Goal: Task Accomplishment & Management: Use online tool/utility

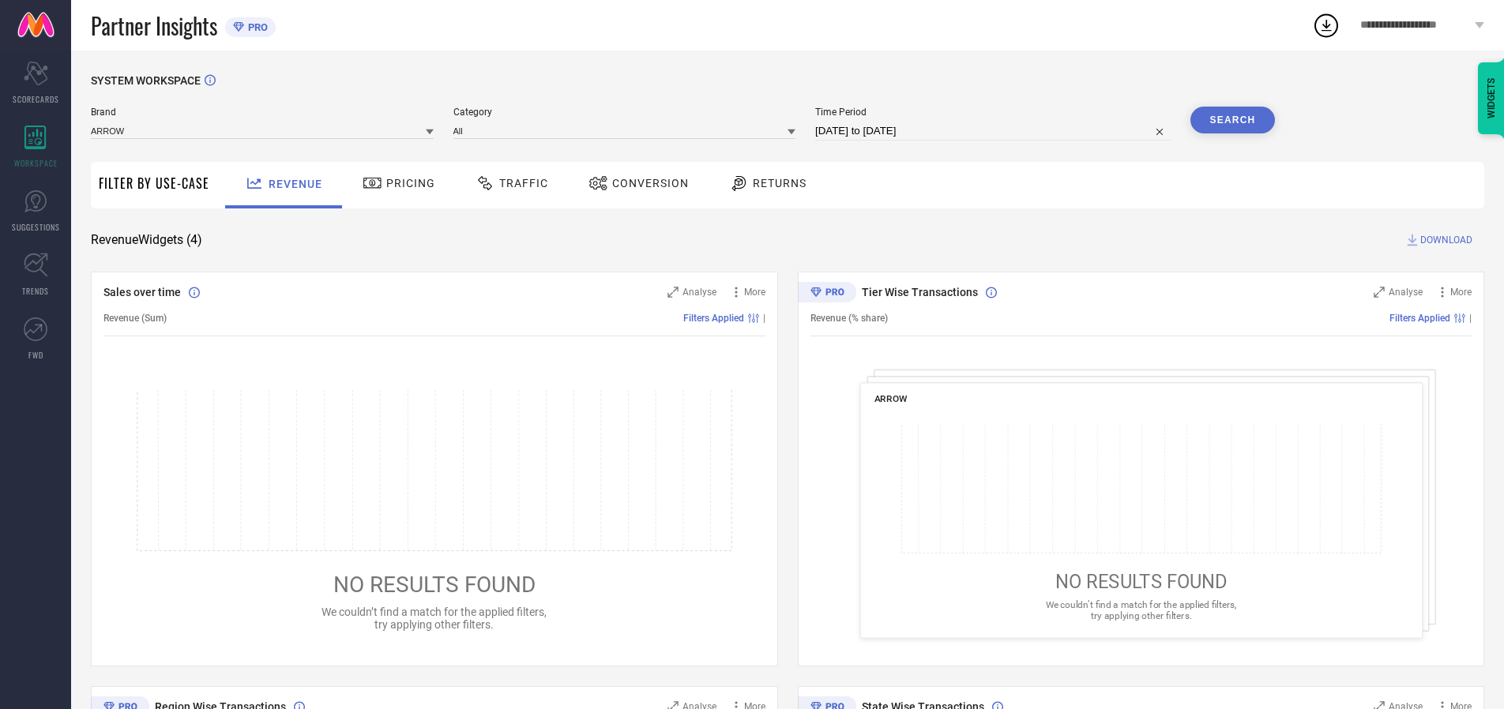
click at [508, 183] on span "Traffic" at bounding box center [523, 183] width 49 height 13
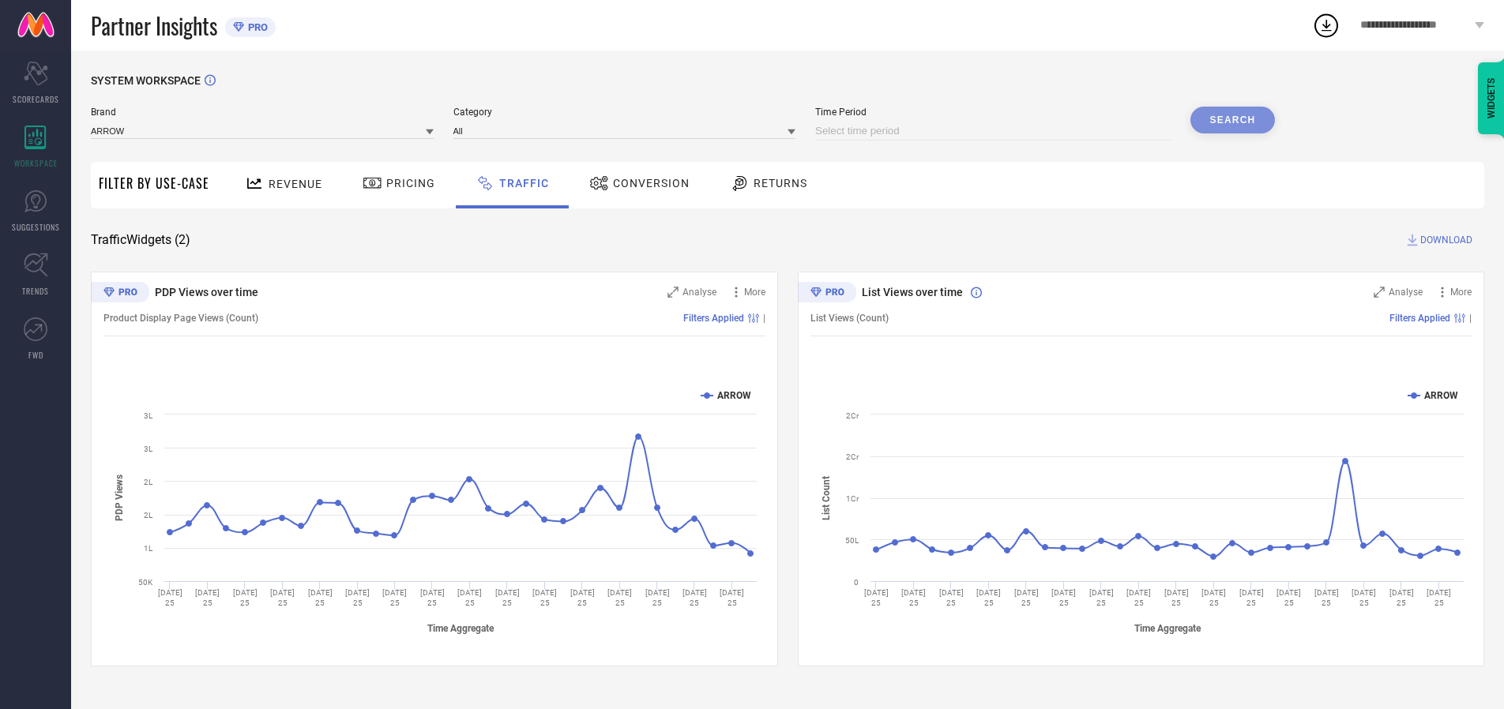
click at [995, 131] on input at bounding box center [992, 131] width 355 height 19
select select "7"
select select "2025"
select select "8"
select select "2025"
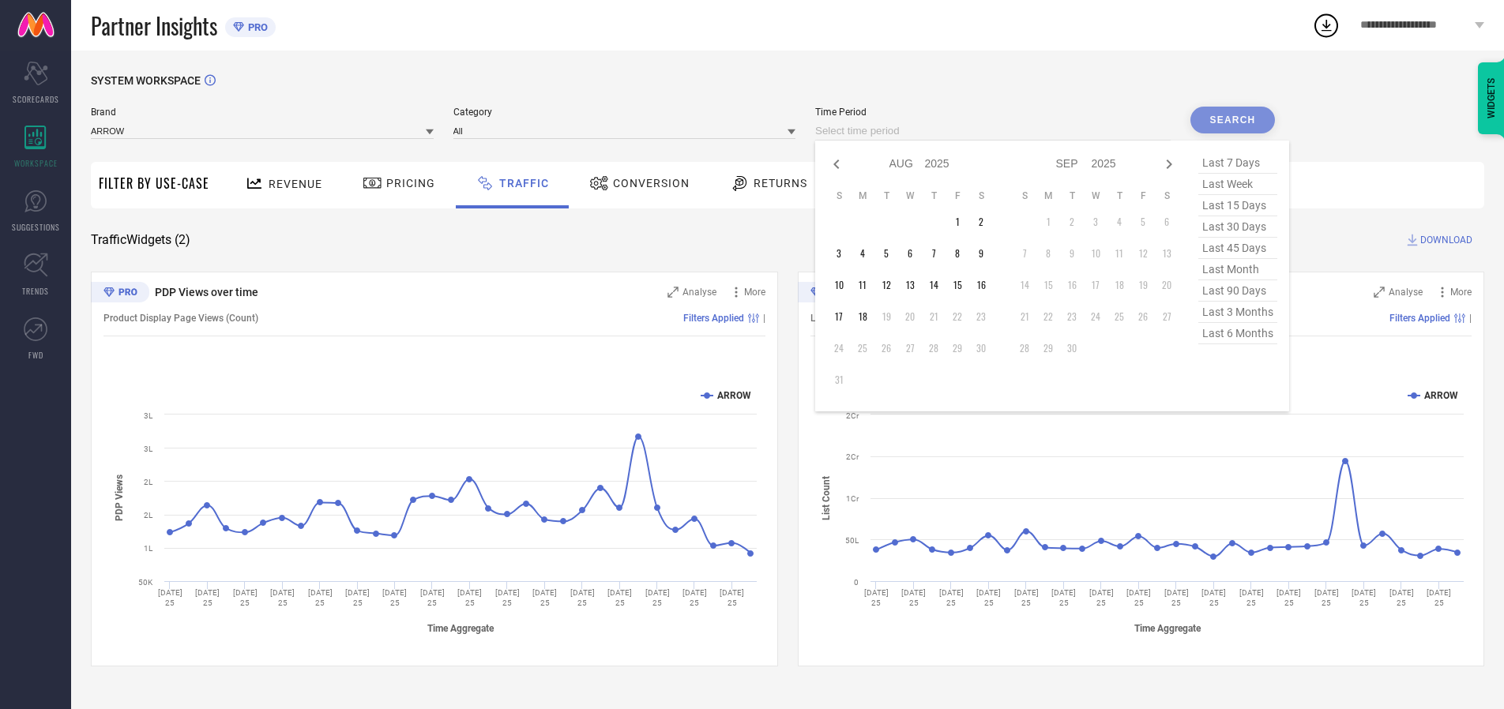
click at [867, 317] on td "18" at bounding box center [863, 317] width 24 height 24
type input "[DATE] to [DATE]"
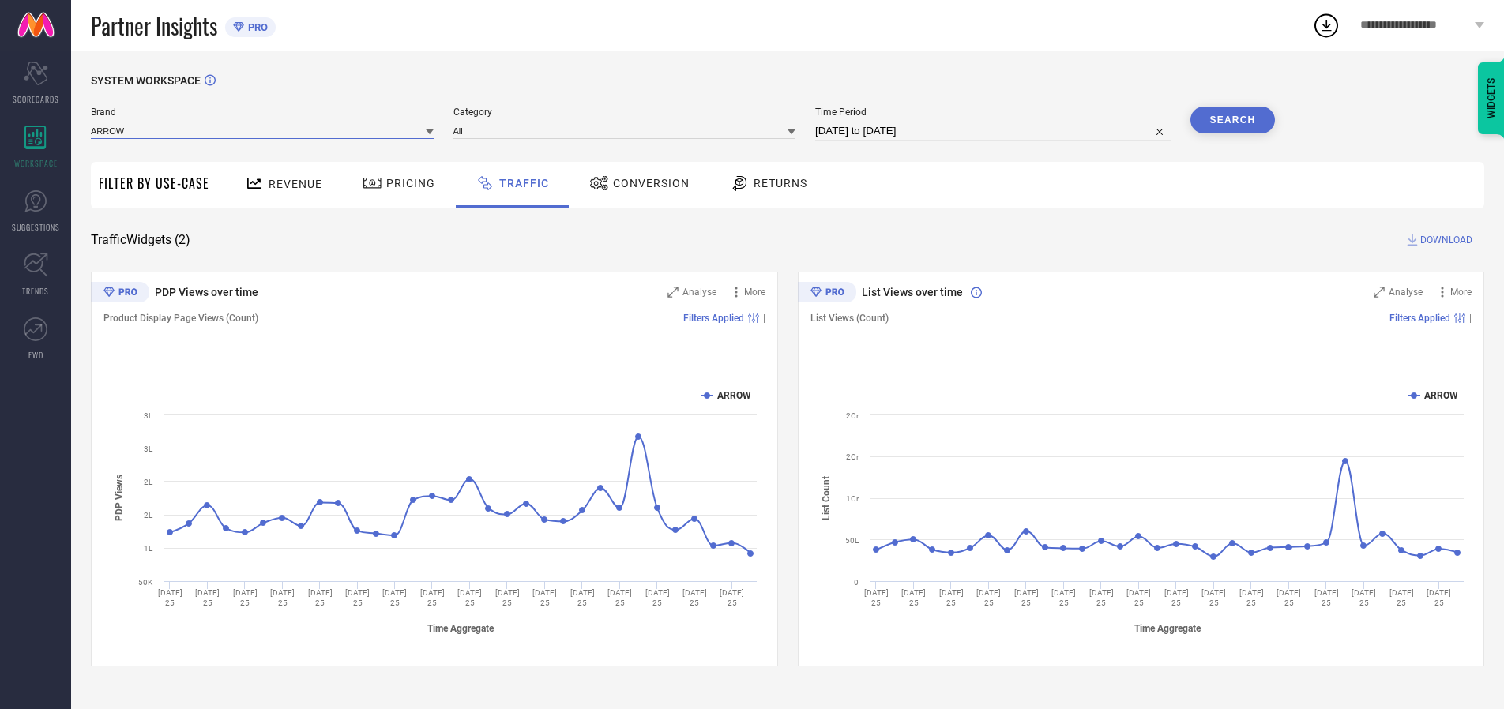
click at [263, 130] on input at bounding box center [262, 130] width 343 height 17
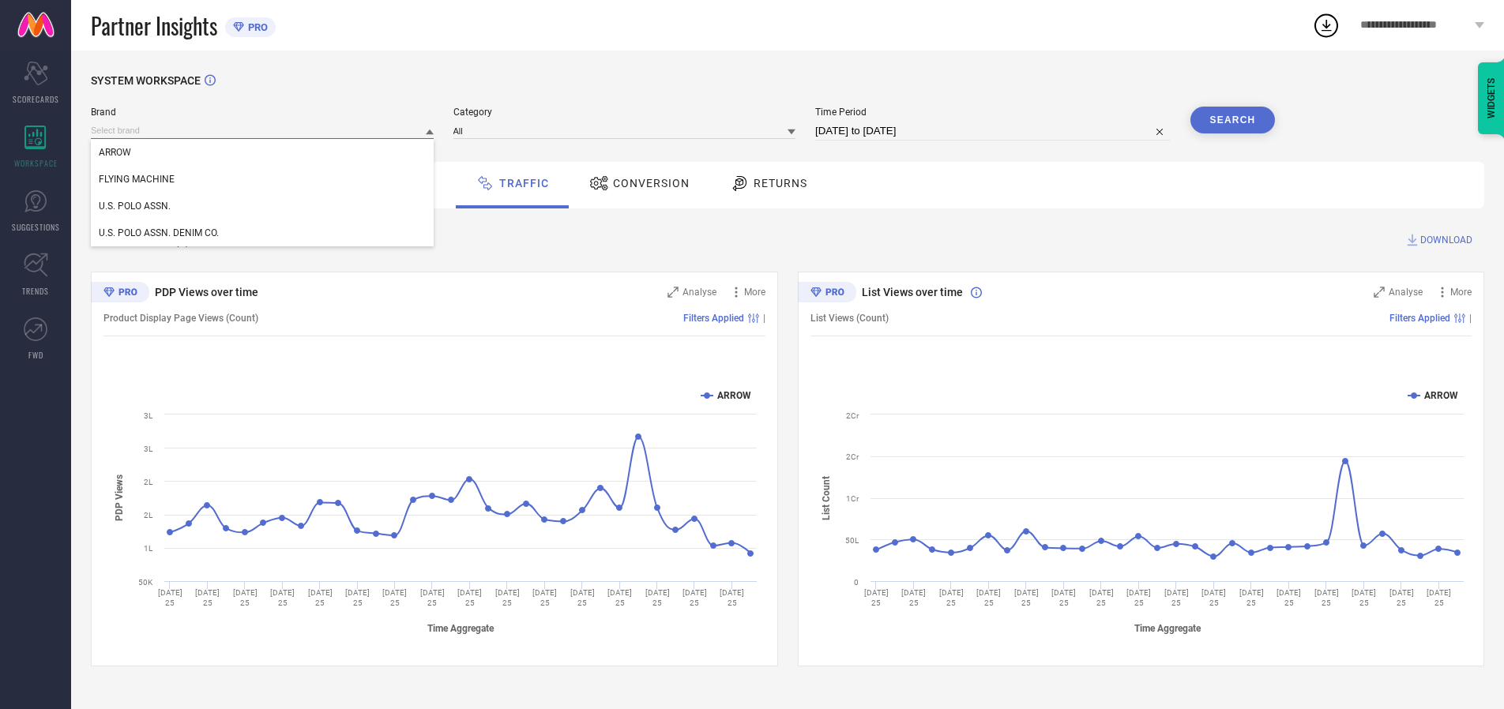
click at [263, 130] on input at bounding box center [262, 130] width 343 height 17
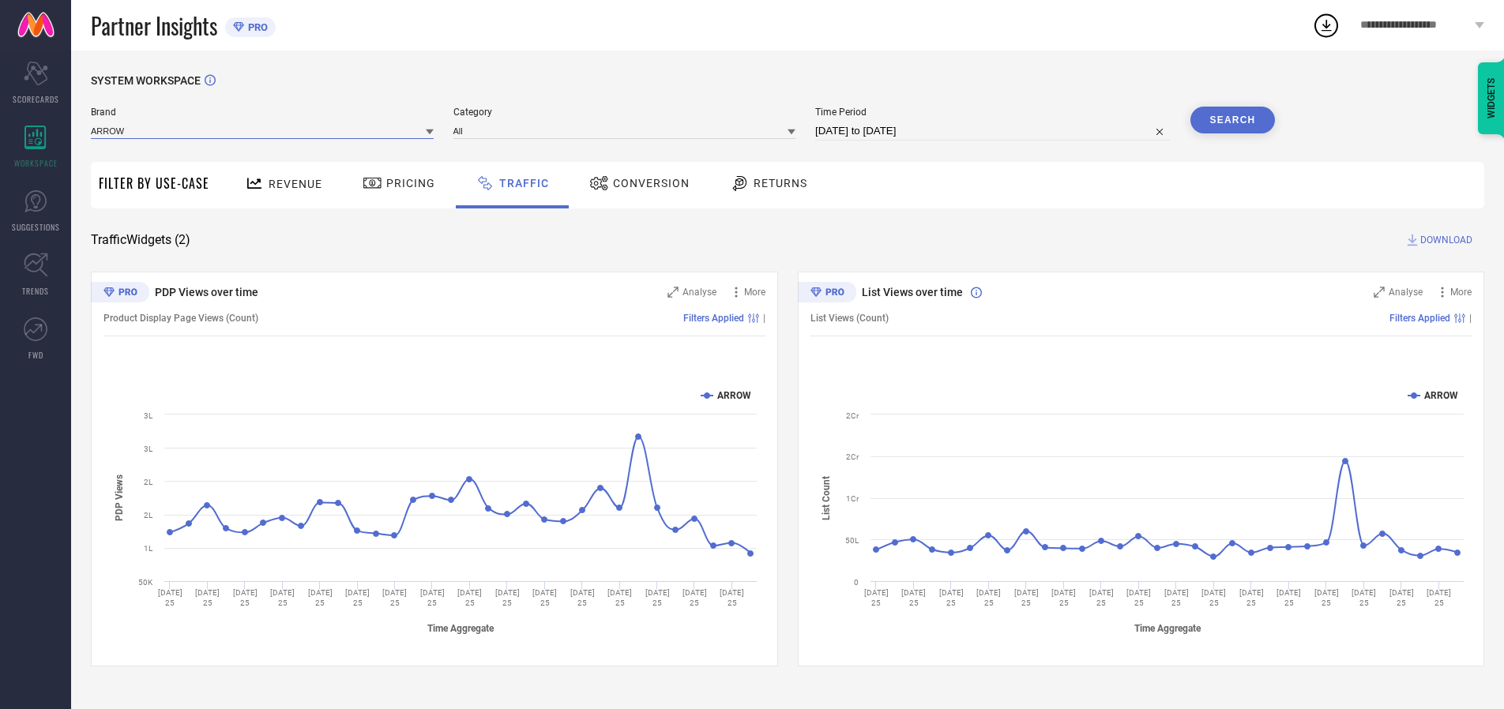
click at [263, 130] on input at bounding box center [262, 130] width 343 height 17
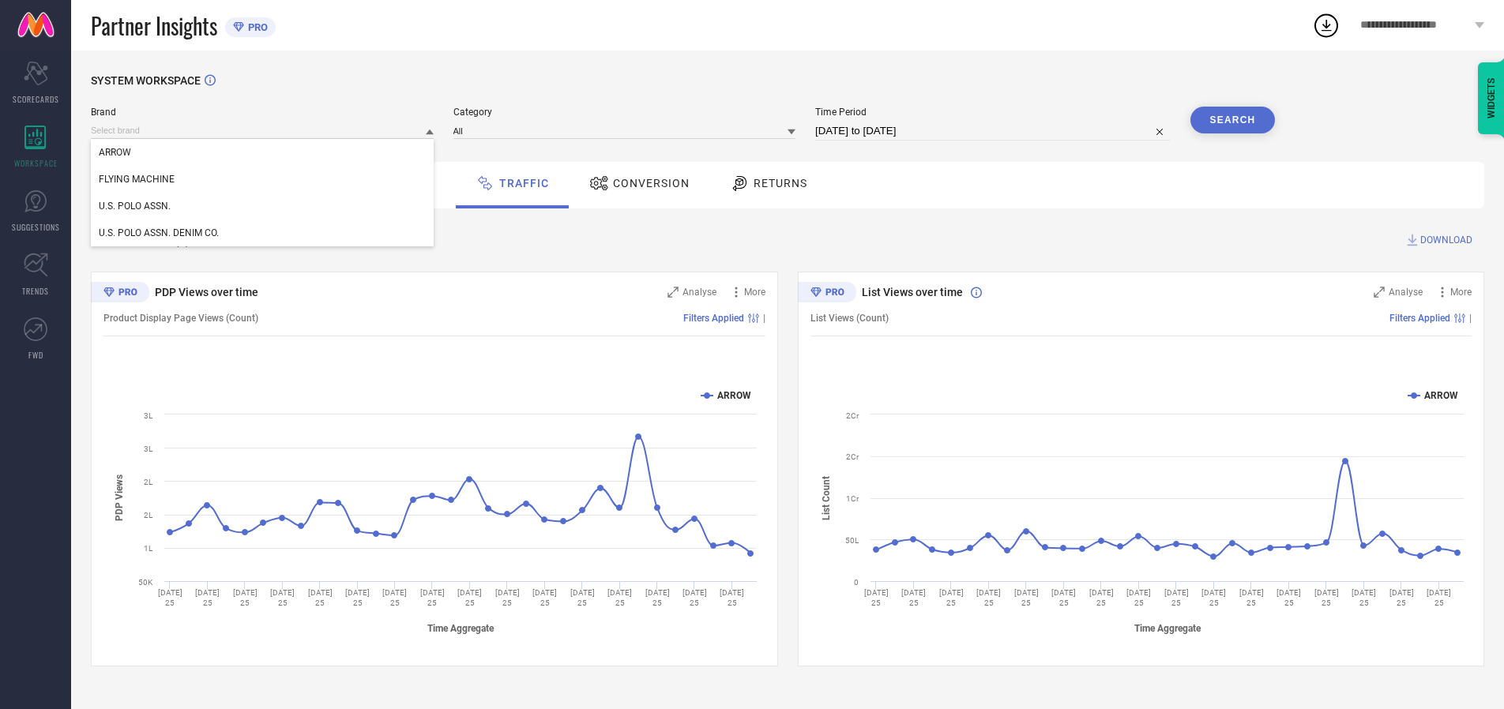
click at [263, 206] on div "U.S. POLO ASSN." at bounding box center [262, 206] width 343 height 27
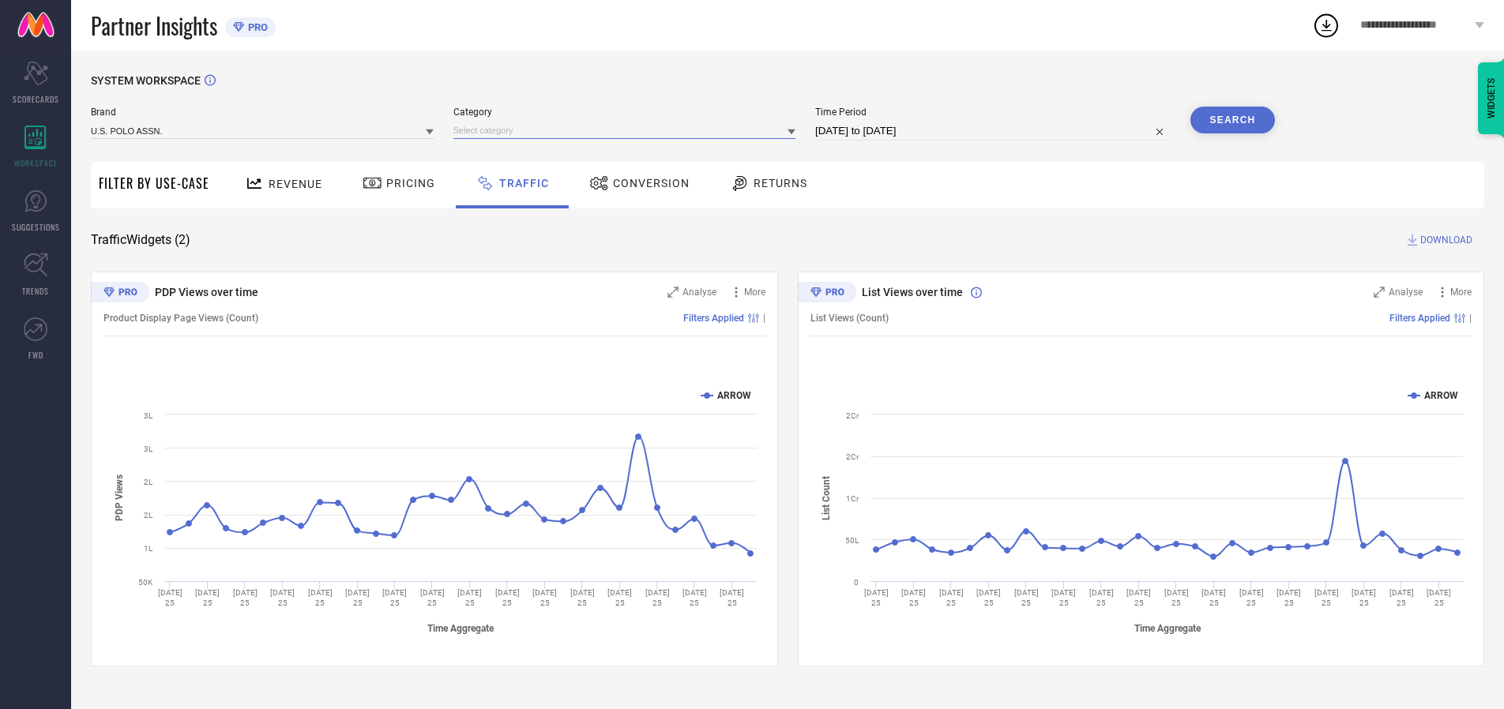
click at [628, 130] on input at bounding box center [624, 130] width 343 height 17
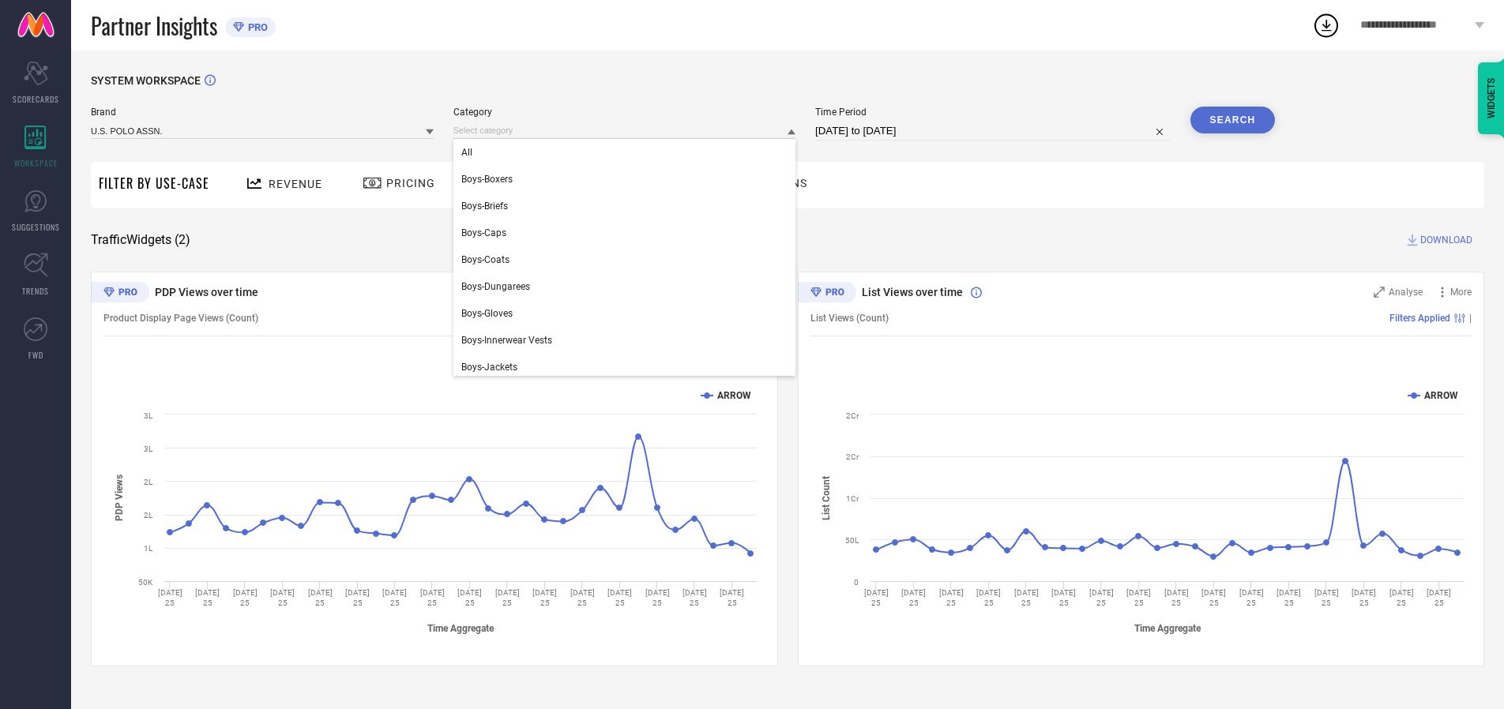
click at [628, 152] on div "All" at bounding box center [624, 152] width 343 height 27
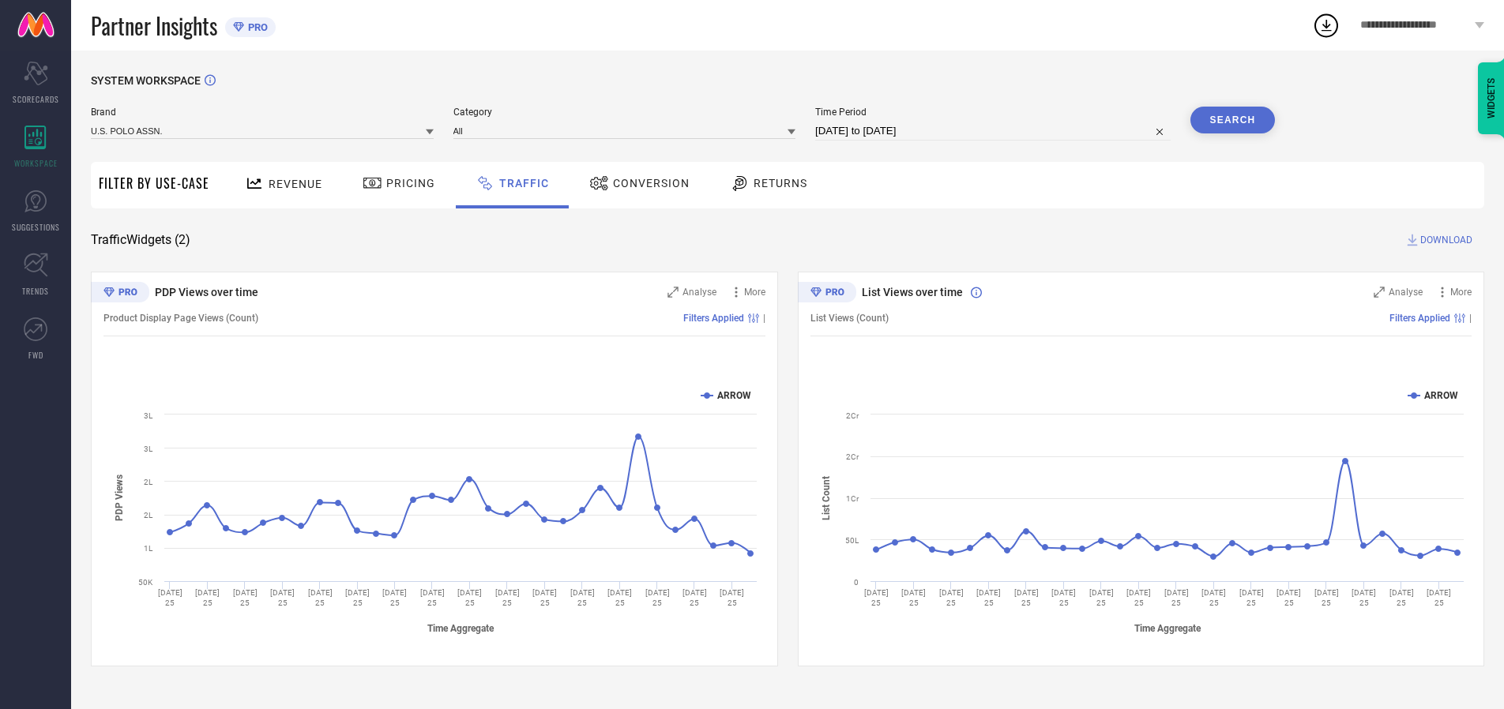
click at [1232, 120] on button "Search" at bounding box center [1232, 120] width 85 height 27
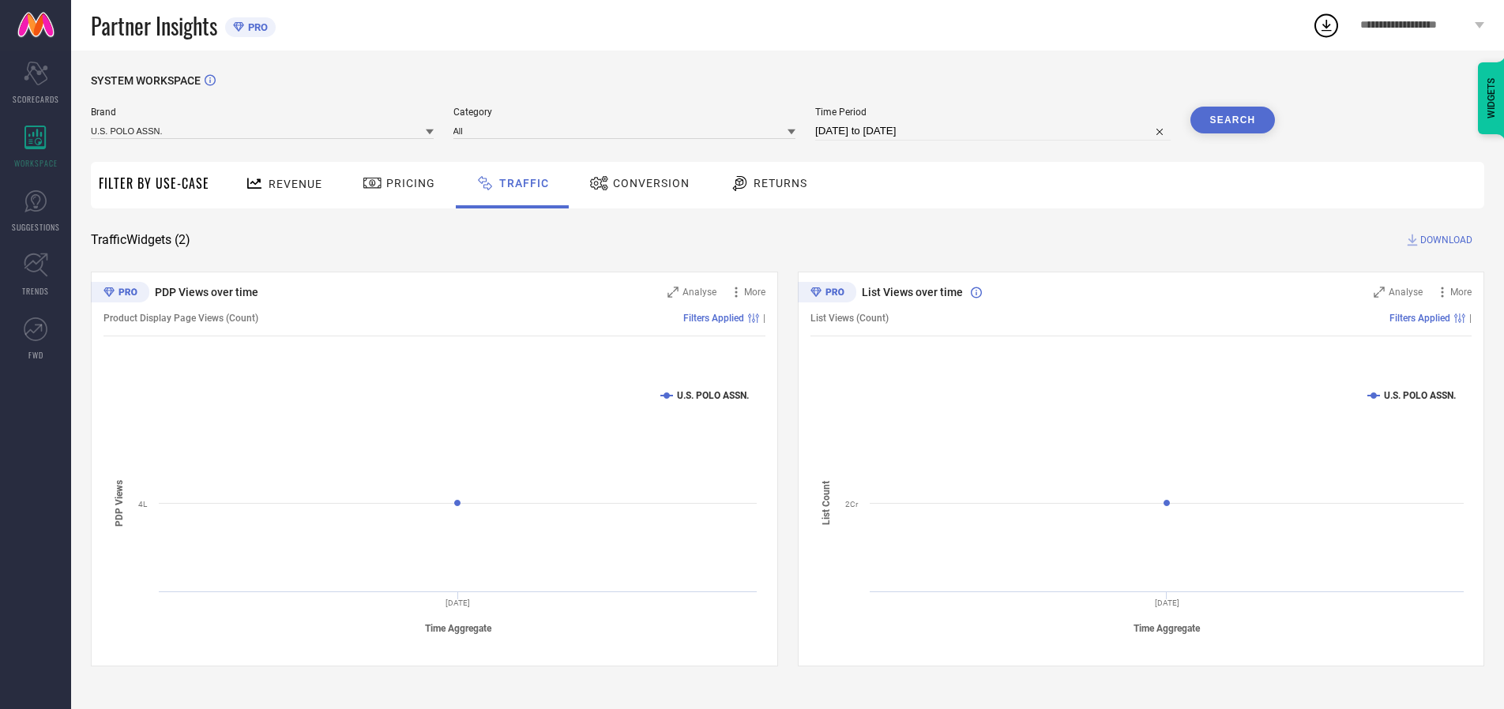
click at [1444, 240] on span "DOWNLOAD" at bounding box center [1446, 240] width 52 height 16
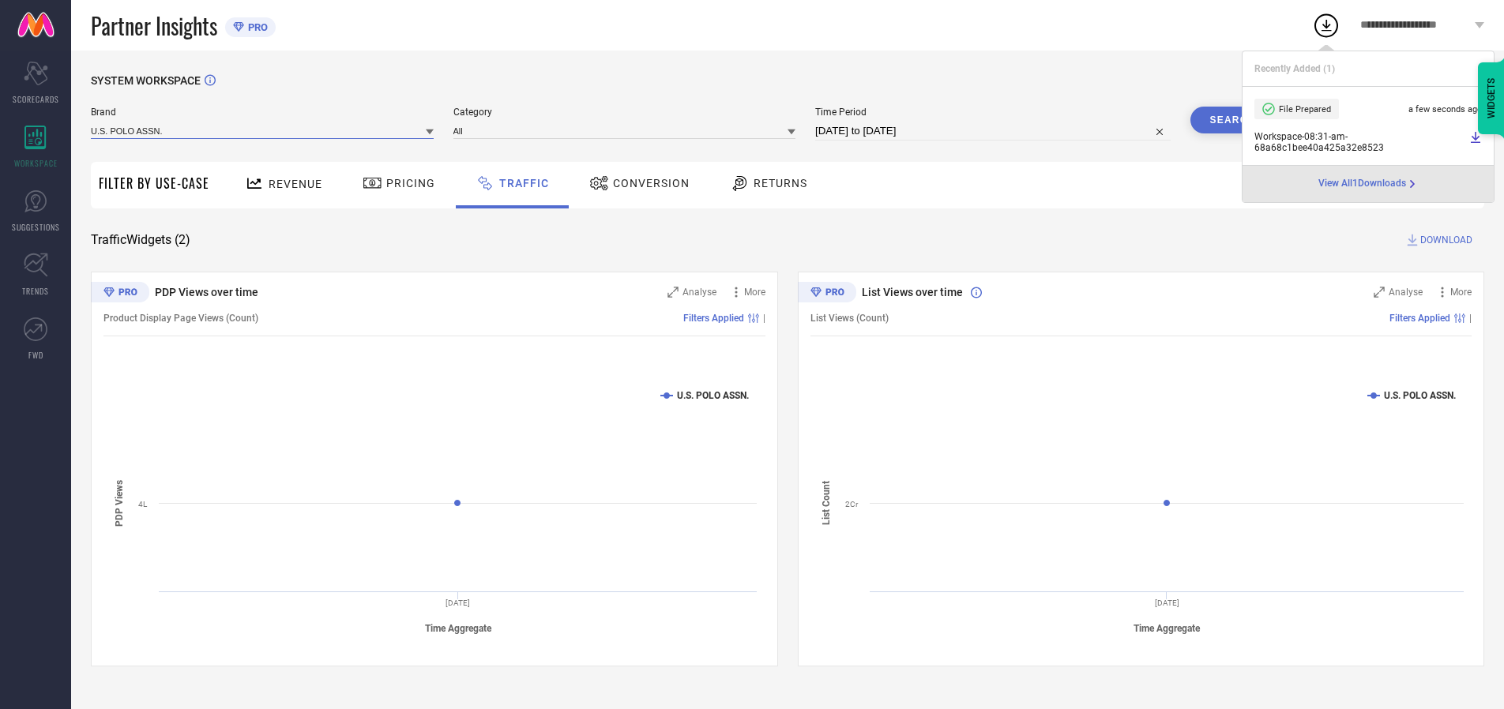
click at [263, 130] on input at bounding box center [262, 130] width 343 height 17
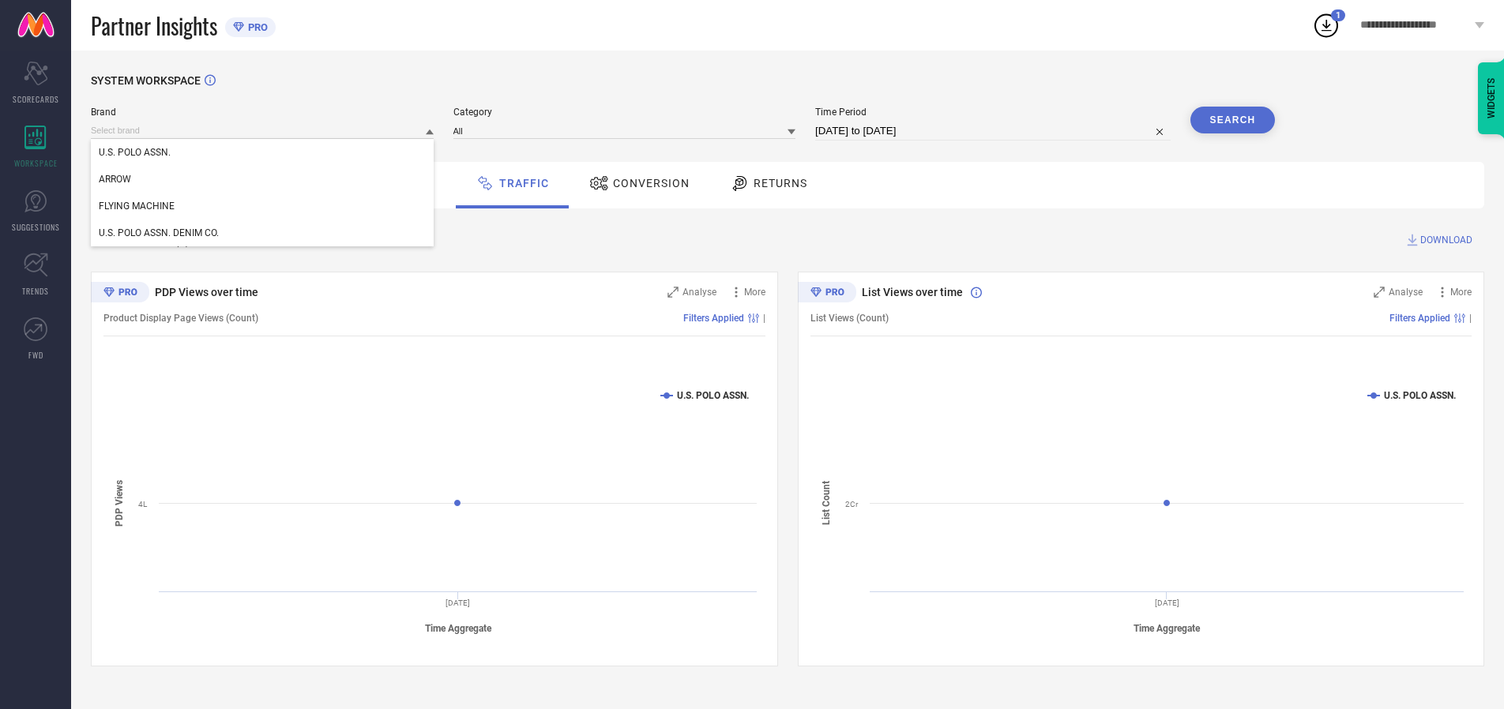
click at [263, 233] on div "U.S. POLO ASSN. DENIM CO." at bounding box center [262, 233] width 343 height 27
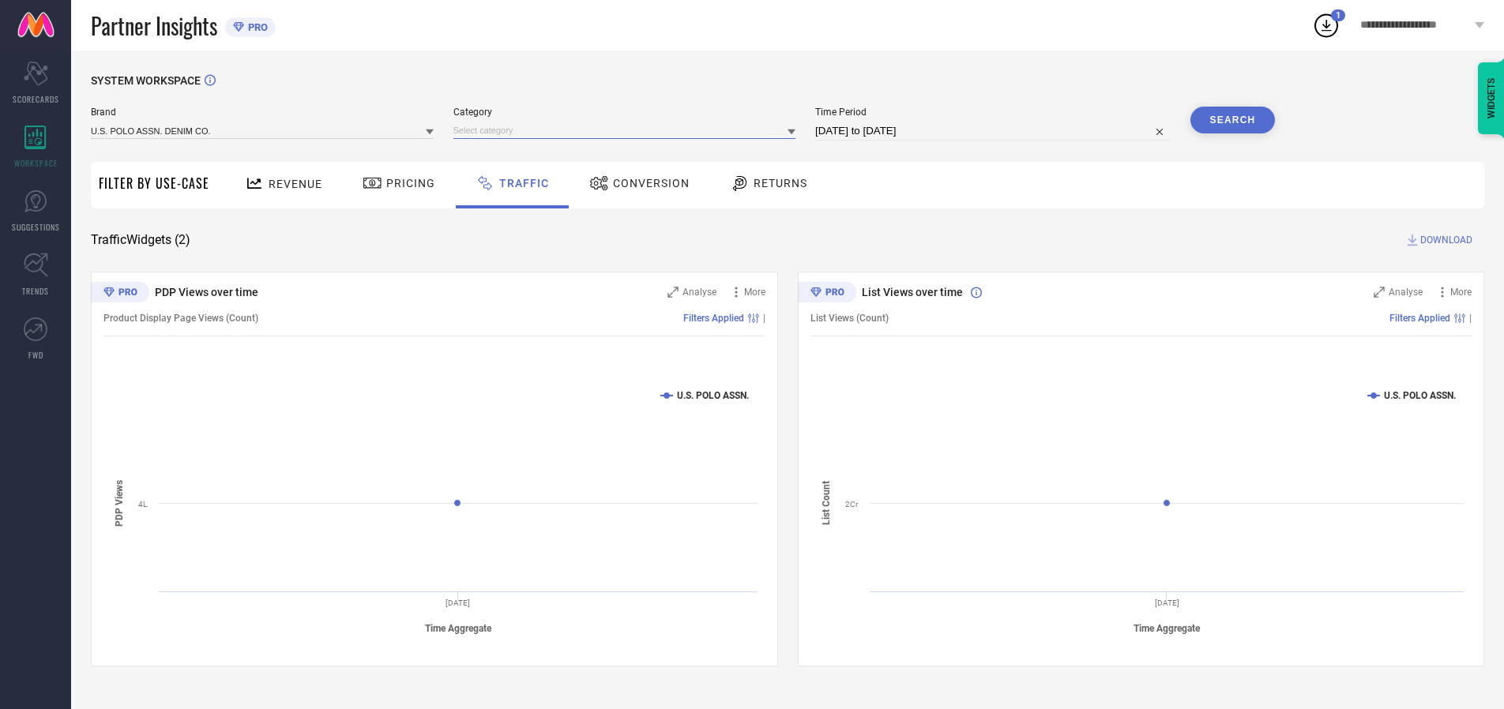
click at [628, 130] on input at bounding box center [624, 130] width 343 height 17
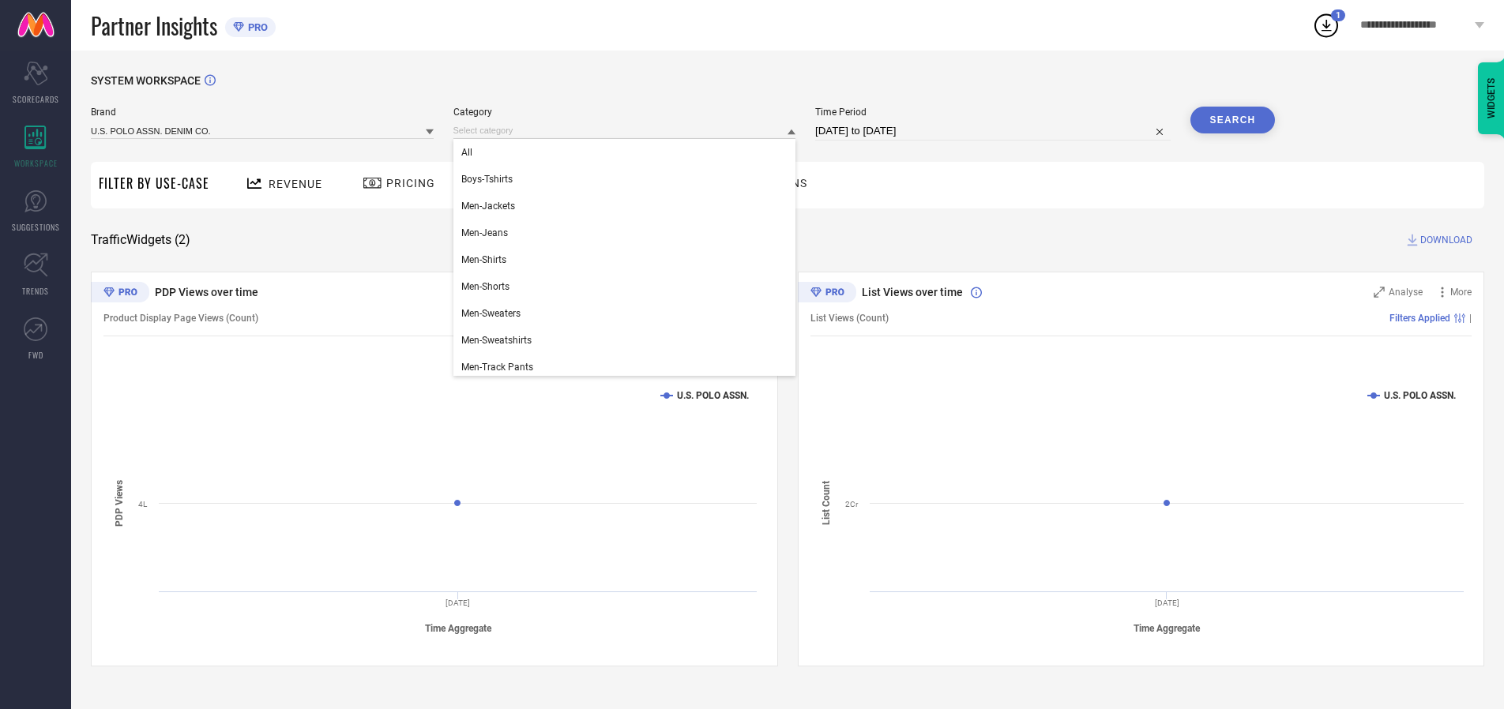
click at [628, 152] on div "All" at bounding box center [624, 152] width 343 height 27
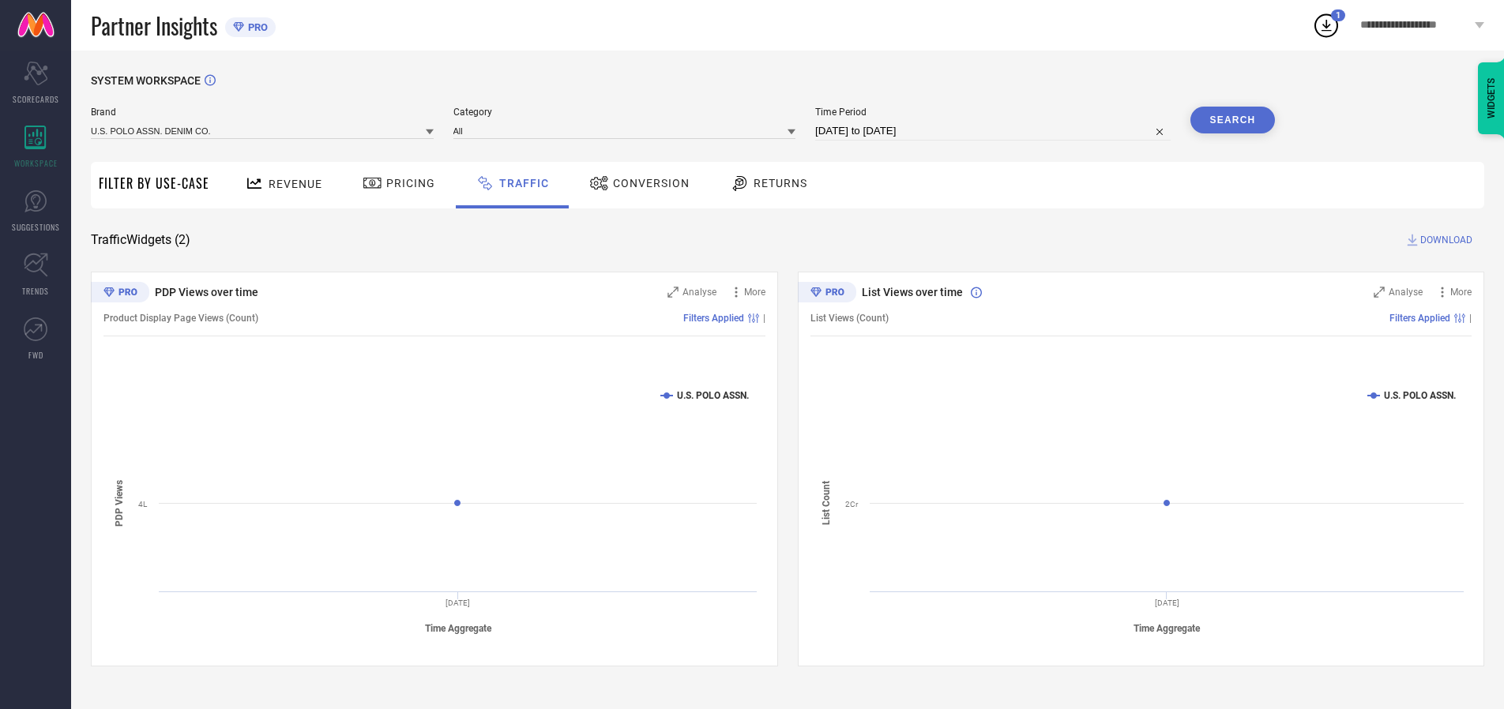
click at [1232, 120] on button "Search" at bounding box center [1232, 120] width 85 height 27
click at [1444, 240] on span "DOWNLOAD" at bounding box center [1446, 240] width 52 height 16
